Goal: Information Seeking & Learning: Find specific fact

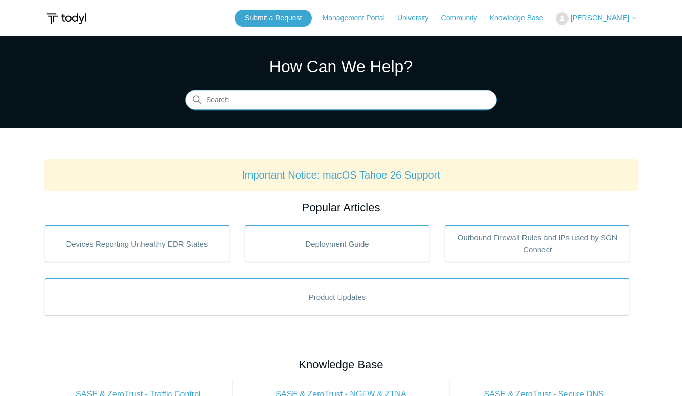
click at [295, 103] on input "Search" at bounding box center [341, 100] width 312 height 20
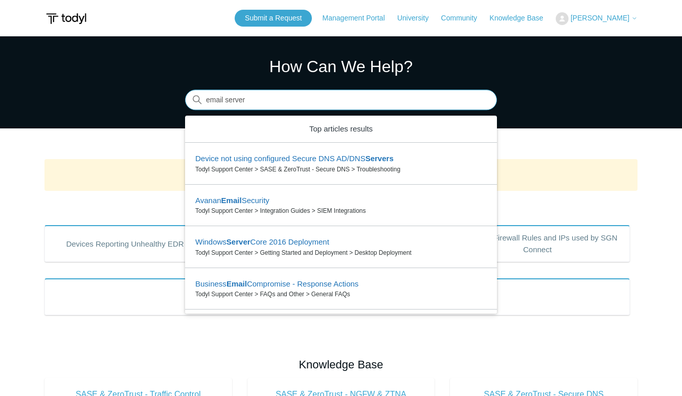
type input "email server"
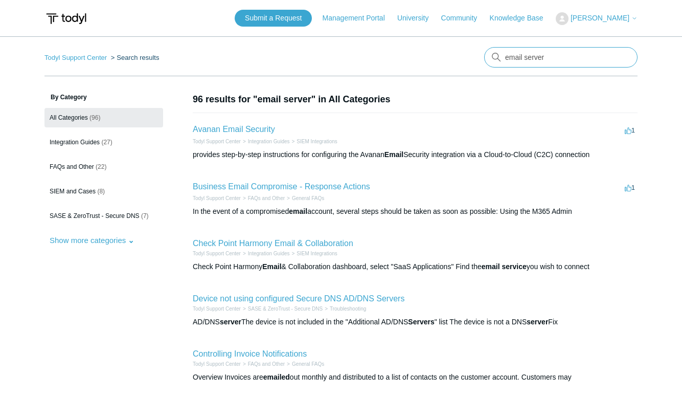
drag, startPoint x: 524, startPoint y: 55, endPoint x: 544, endPoint y: 56, distance: 19.5
click at [544, 56] on input "email server" at bounding box center [560, 57] width 153 height 20
click at [549, 58] on input "email server" at bounding box center [560, 57] width 153 height 20
drag, startPoint x: 545, startPoint y: 57, endPoint x: 477, endPoint y: 57, distance: 68.0
click at [477, 57] on nav "Todyl Support Center Search results There are no matching results in this help …" at bounding box center [341, 61] width 593 height 29
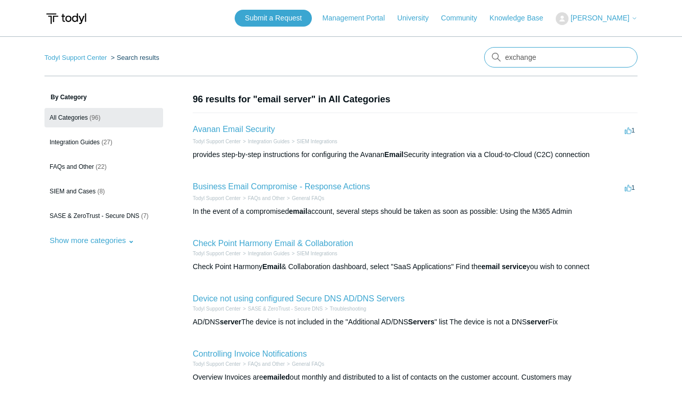
type input "exchange"
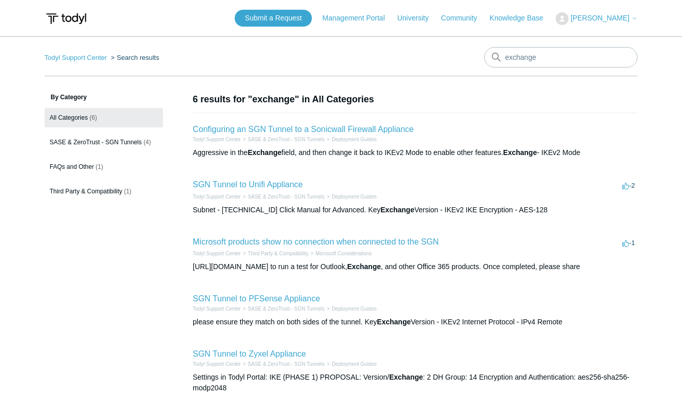
click at [312, 268] on div "https://testconnectivity.microsoft.com/ to run a test for Outlook, Exchange , a…" at bounding box center [415, 266] width 445 height 11
drag, startPoint x: 311, startPoint y: 267, endPoint x: 190, endPoint y: 271, distance: 120.3
click at [190, 271] on div "By Category All Categories (6) SASE & ZeroTrust - SGN Tunnels (4) FAQs and Othe…" at bounding box center [341, 282] width 593 height 379
copy div "https://testconnectivity.microsoft.com/"
